Goal: Use online tool/utility: Utilize a website feature to perform a specific function

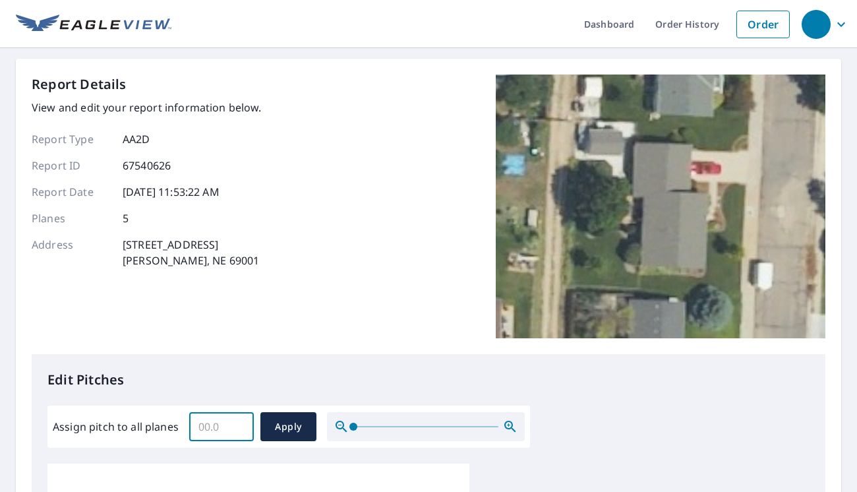
click at [210, 426] on input "Assign pitch to all planes" at bounding box center [221, 426] width 65 height 37
type input "4"
click at [295, 430] on span "Apply" at bounding box center [288, 427] width 35 height 16
type input "4"
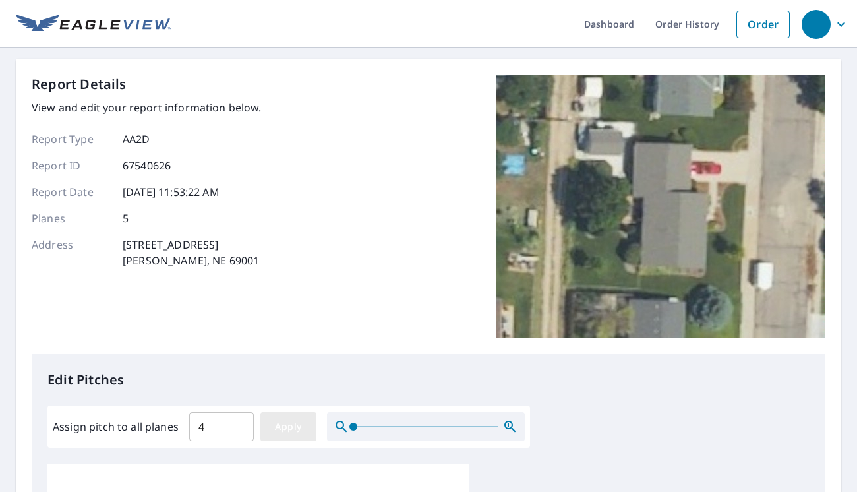
type input "4"
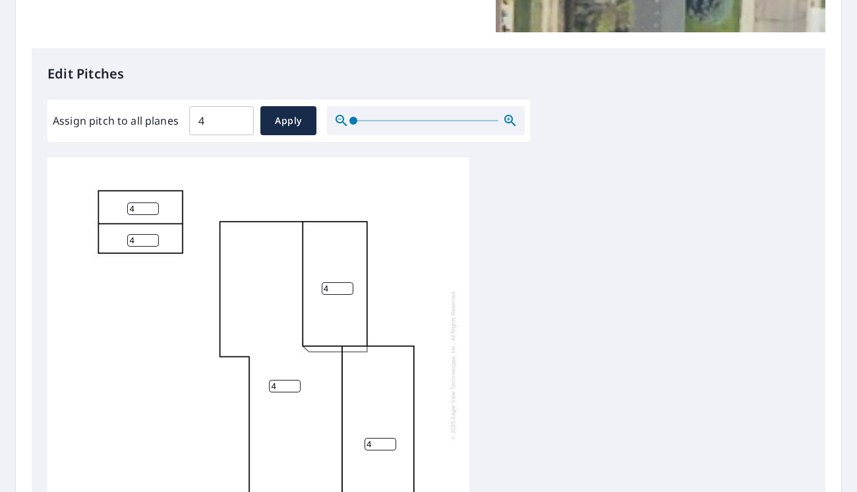
scroll to position [462, 0]
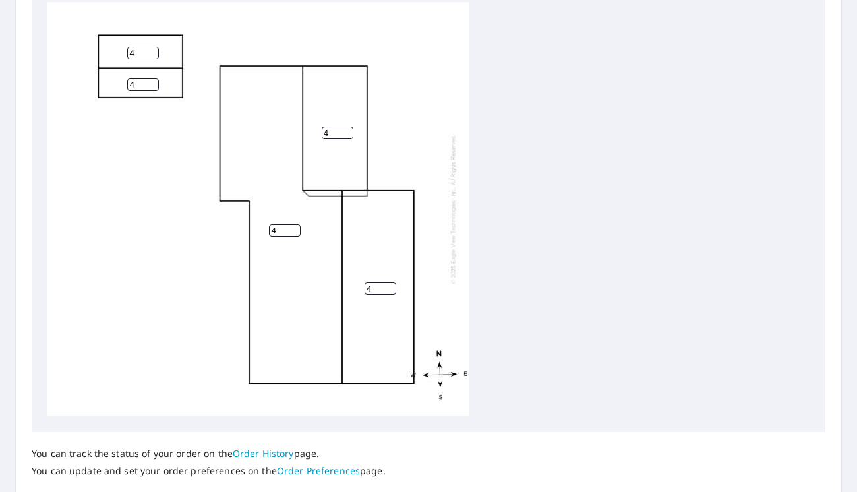
click at [135, 85] on input "4" at bounding box center [143, 84] width 32 height 13
type input "5"
click at [137, 52] on input "4" at bounding box center [143, 53] width 32 height 13
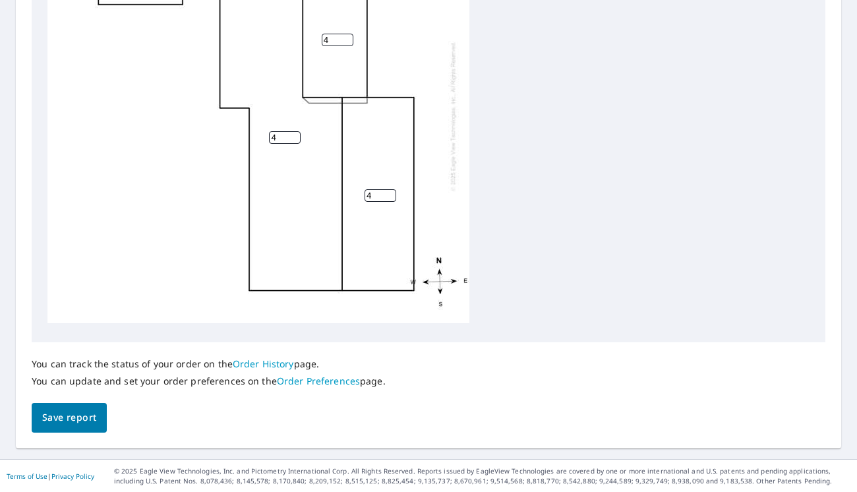
type input "5"
click at [76, 413] on span "Save report" at bounding box center [69, 418] width 54 height 16
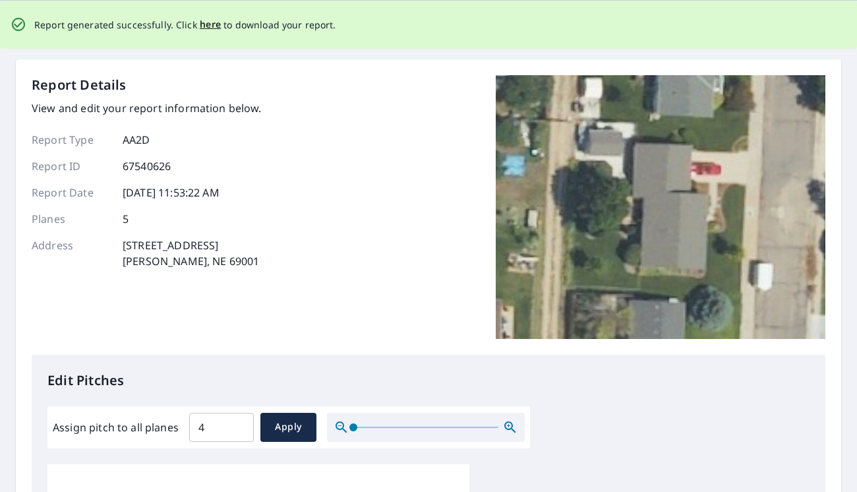
scroll to position [0, 0]
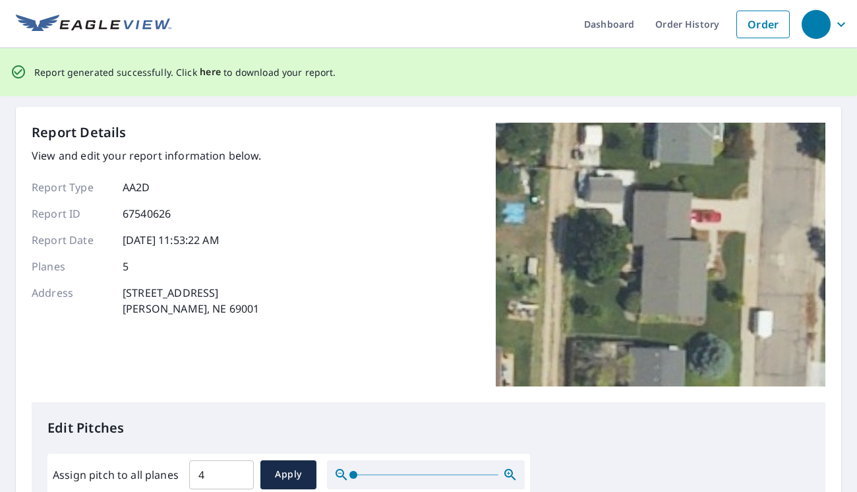
click at [208, 75] on span "here" at bounding box center [211, 72] width 22 height 16
